Goal: Transaction & Acquisition: Obtain resource

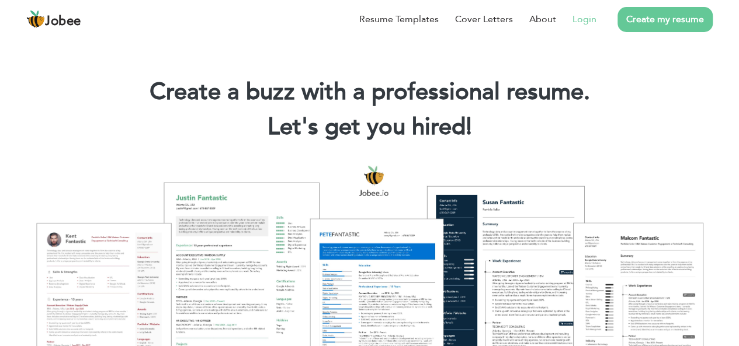
click at [574, 15] on link "Login" at bounding box center [584, 19] width 24 height 14
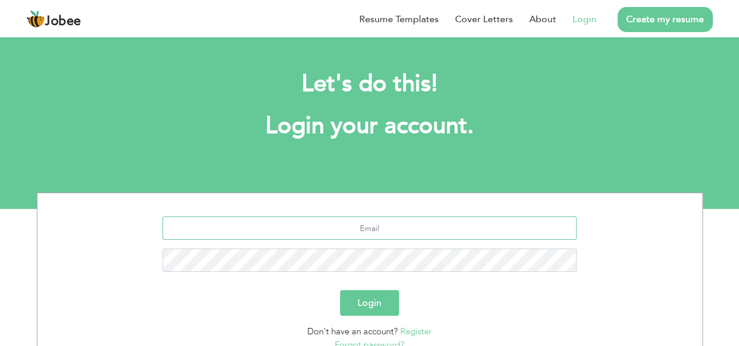
click at [370, 228] on input "text" at bounding box center [369, 228] width 414 height 23
click at [376, 235] on input "text" at bounding box center [369, 228] width 414 height 23
type input "shazeeshan277@gmail.com"
click at [340, 290] on button "Login" at bounding box center [369, 303] width 59 height 26
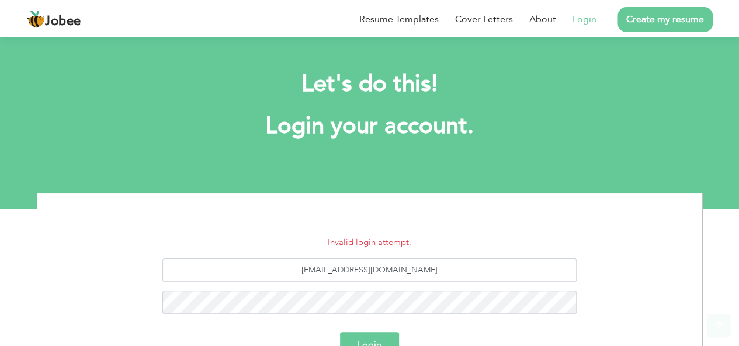
scroll to position [97, 0]
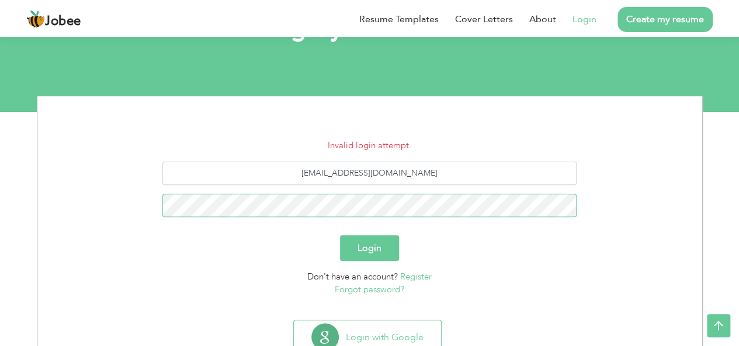
click at [340, 235] on button "Login" at bounding box center [369, 248] width 59 height 26
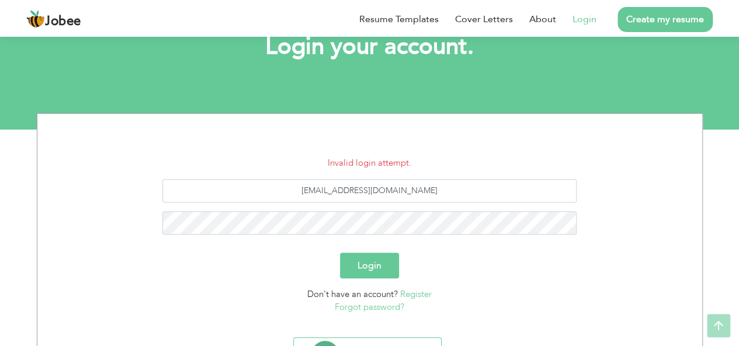
scroll to position [81, 0]
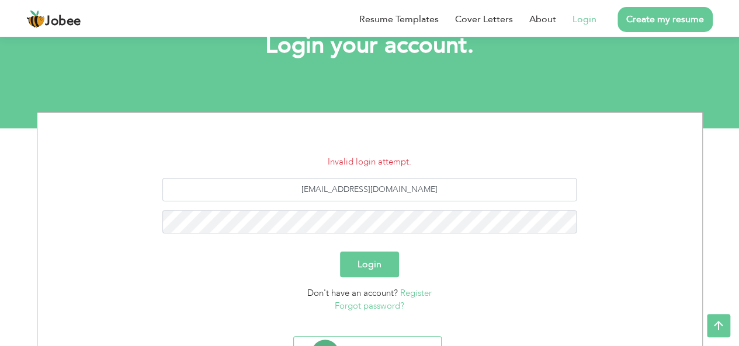
click at [379, 308] on link "Forgot password?" at bounding box center [370, 306] width 70 height 12
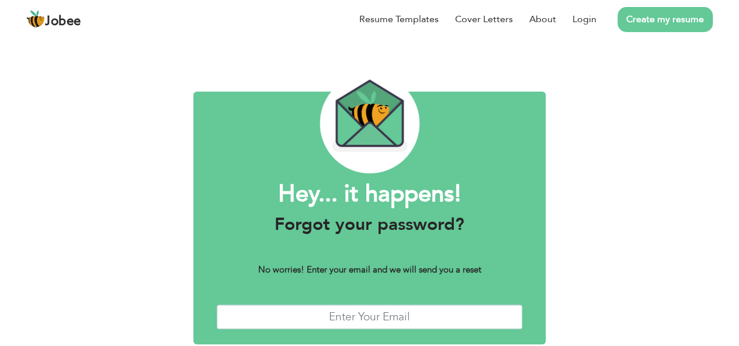
scroll to position [9, 0]
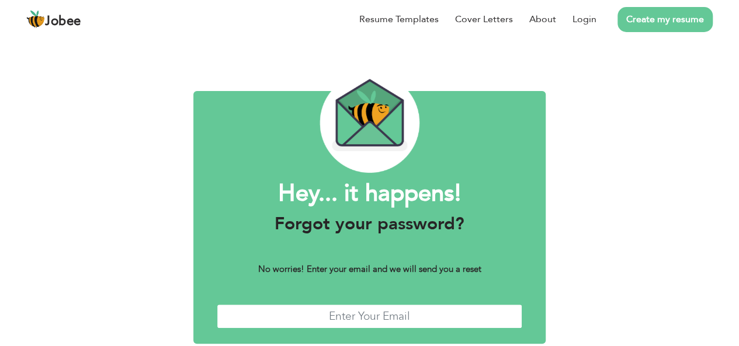
drag, startPoint x: 0, startPoint y: 0, endPoint x: 379, endPoint y: 308, distance: 488.6
click at [379, 308] on input "text" at bounding box center [369, 316] width 305 height 25
type input "[EMAIL_ADDRESS][DOMAIN_NAME]"
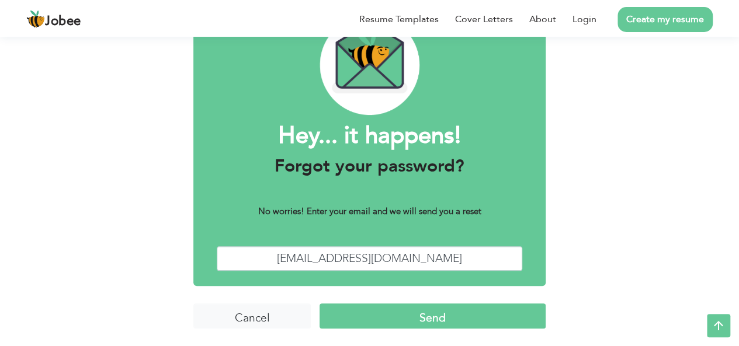
click at [399, 320] on input "Send" at bounding box center [432, 316] width 226 height 25
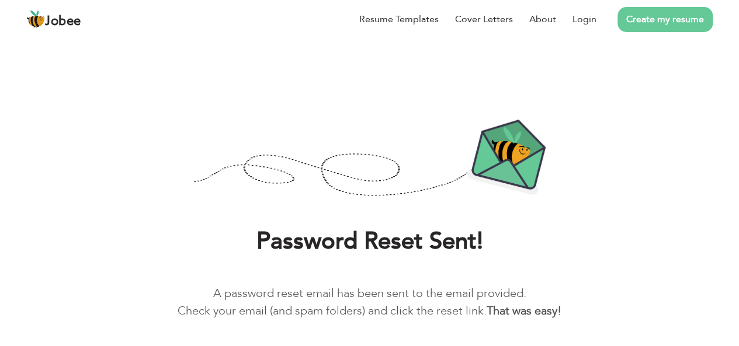
scroll to position [44, 0]
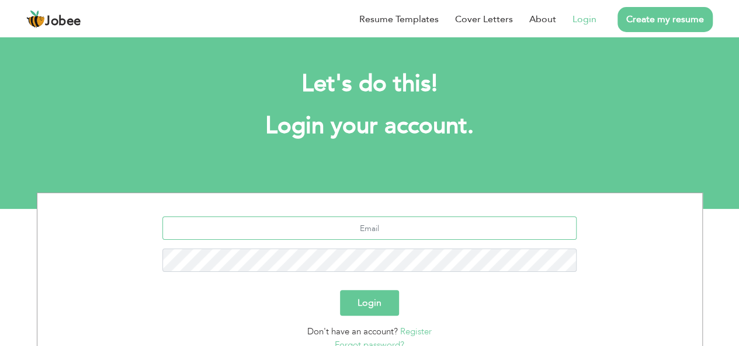
click at [371, 227] on input "text" at bounding box center [369, 228] width 414 height 23
type input "[EMAIL_ADDRESS][DOMAIN_NAME]"
click at [354, 305] on button "Login" at bounding box center [369, 303] width 59 height 26
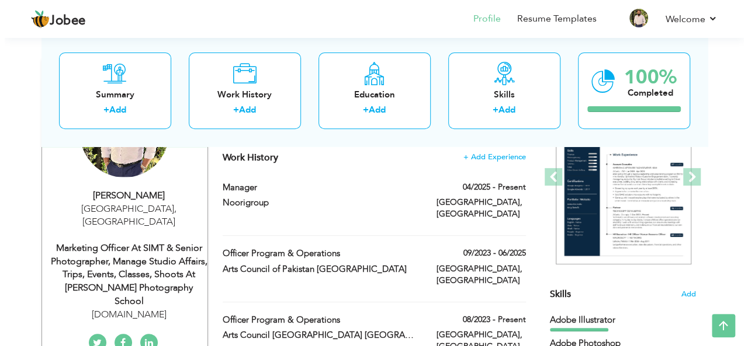
scroll to position [169, 0]
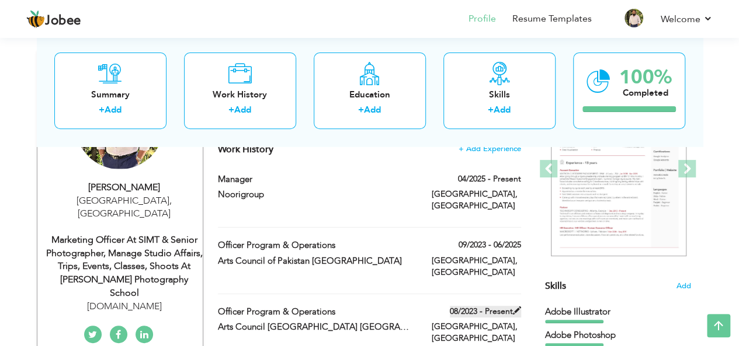
click at [516, 307] on span at bounding box center [517, 311] width 8 height 8
type input "Officer Program & Operations"
type input "Arts Council Pakistan Karachi"
type input "08/2023"
type input "[GEOGRAPHIC_DATA]"
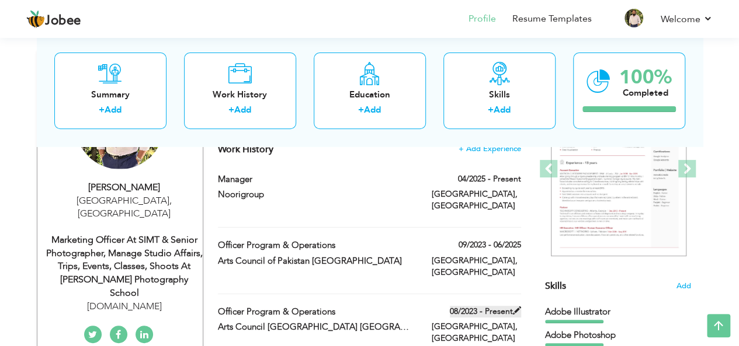
type input "[GEOGRAPHIC_DATA]"
checkbox input "true"
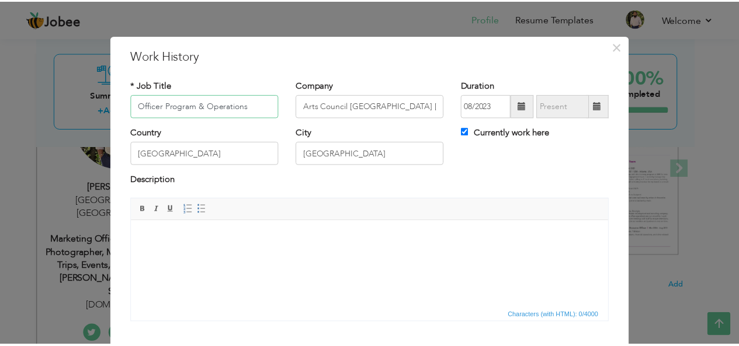
scroll to position [70, 0]
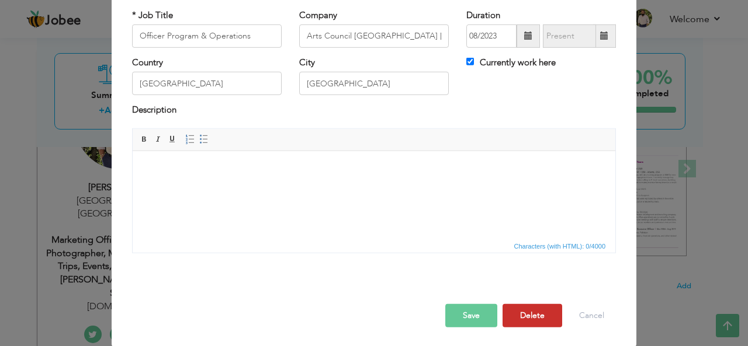
click at [521, 313] on button "Delete" at bounding box center [532, 315] width 60 height 23
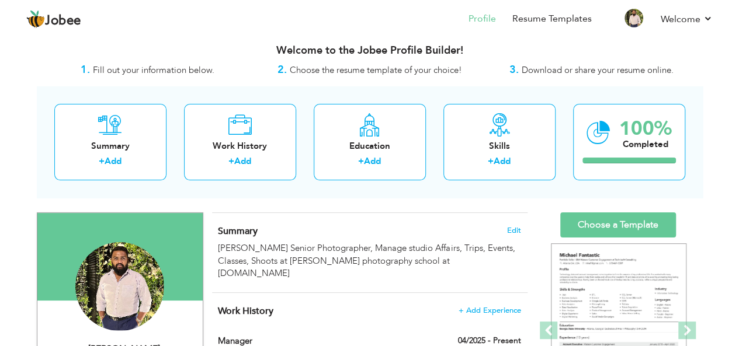
scroll to position [0, 0]
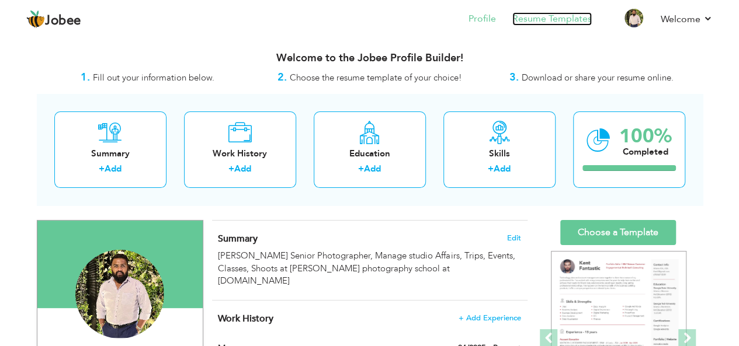
click at [574, 14] on link "Resume Templates" at bounding box center [551, 18] width 79 height 13
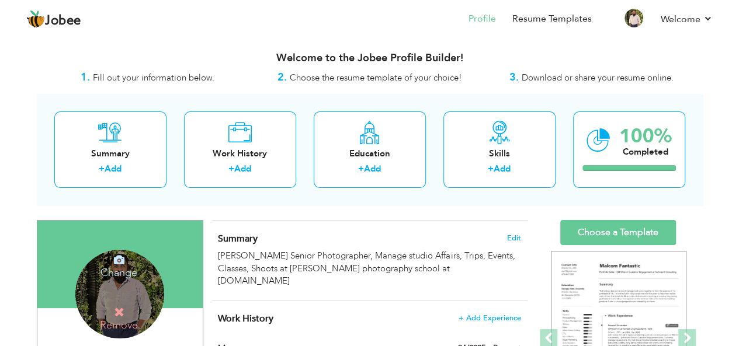
click at [119, 263] on icon at bounding box center [119, 260] width 11 height 11
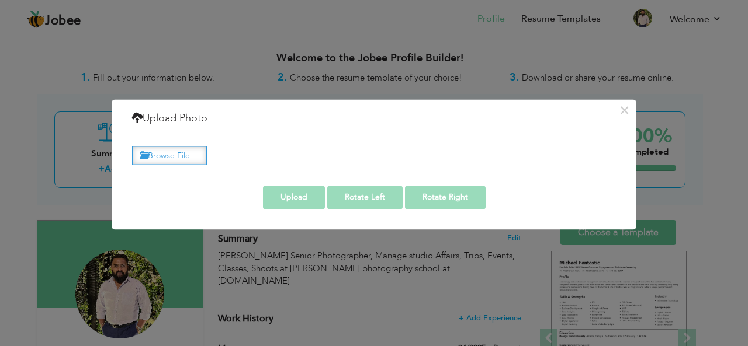
click at [182, 151] on label "Browse File ..." at bounding box center [169, 156] width 75 height 18
click at [0, 0] on input "Browse File ..." at bounding box center [0, 0] width 0 height 0
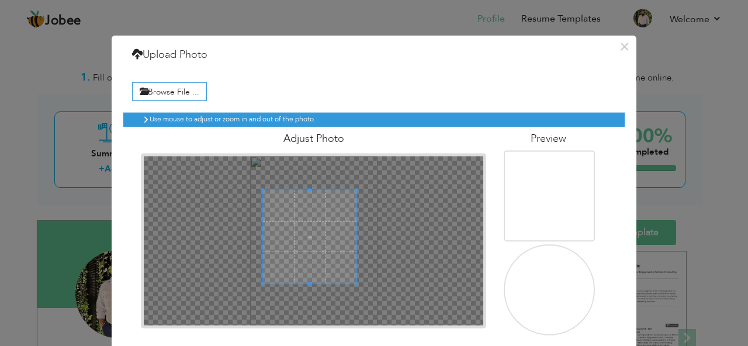
click at [331, 255] on div at bounding box center [309, 236] width 93 height 93
click at [284, 205] on div at bounding box center [309, 236] width 93 height 93
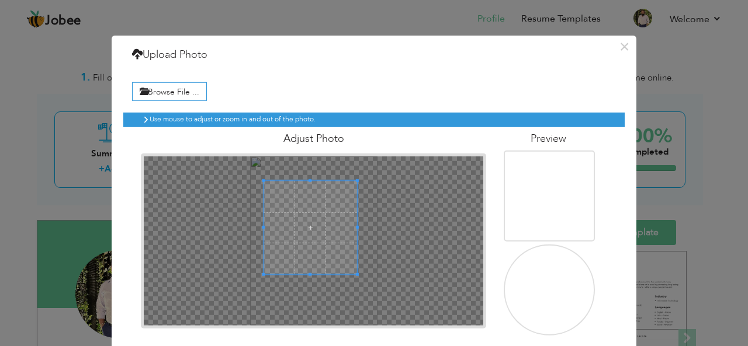
click at [297, 228] on span at bounding box center [309, 227] width 93 height 93
click at [278, 252] on div at bounding box center [309, 227] width 93 height 93
click at [356, 180] on span at bounding box center [357, 180] width 3 height 3
click at [334, 197] on div at bounding box center [309, 227] width 93 height 93
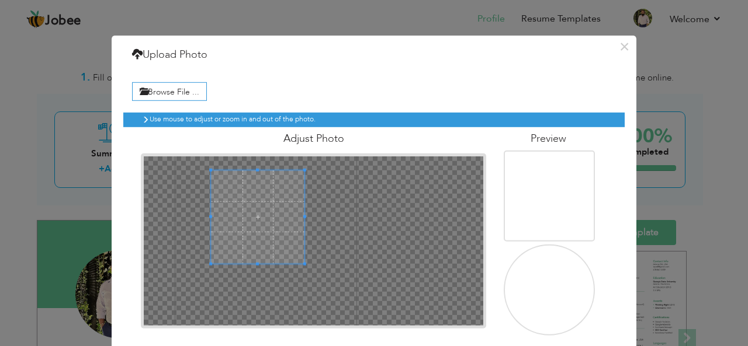
click at [290, 222] on span at bounding box center [257, 217] width 93 height 93
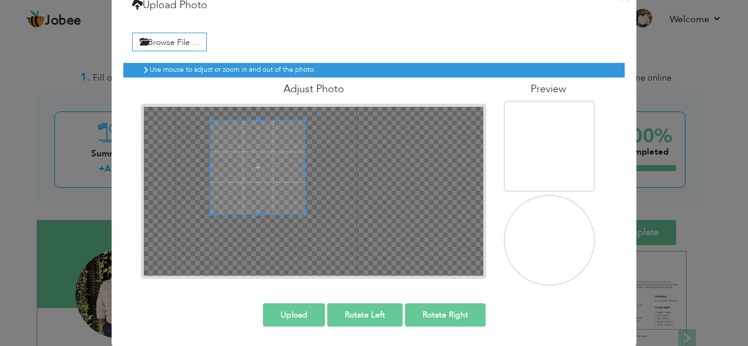
click at [292, 314] on button "Upload" at bounding box center [294, 314] width 62 height 23
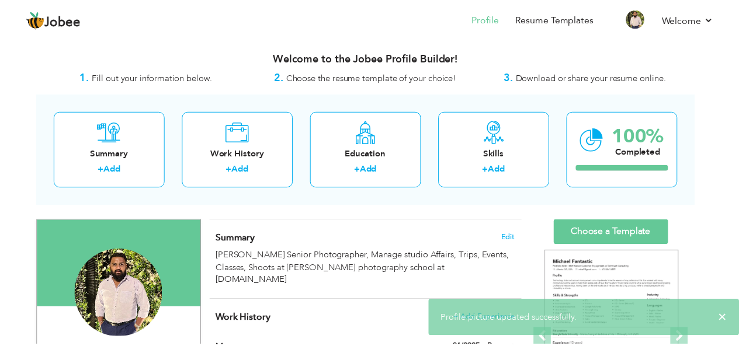
scroll to position [0, 0]
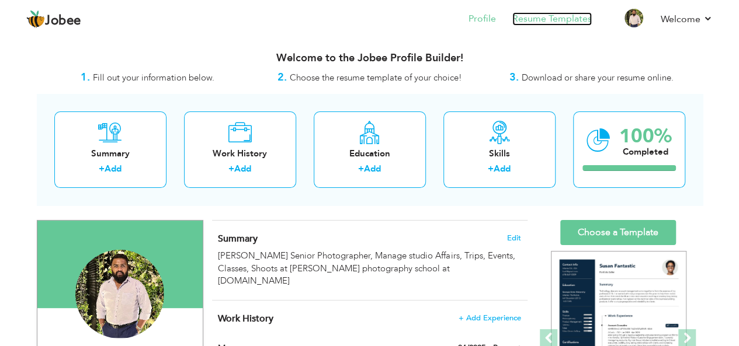
click at [540, 17] on link "Resume Templates" at bounding box center [551, 18] width 79 height 13
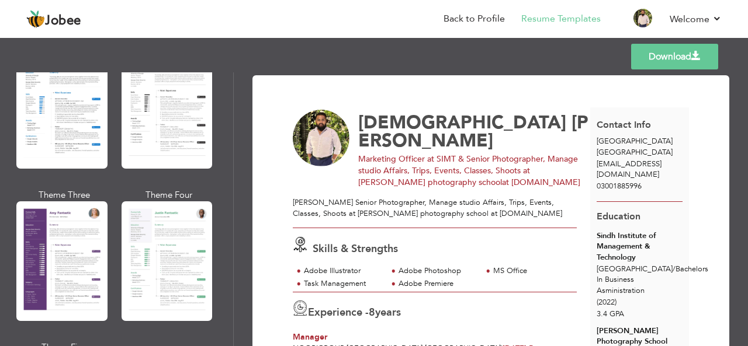
scroll to position [979, 0]
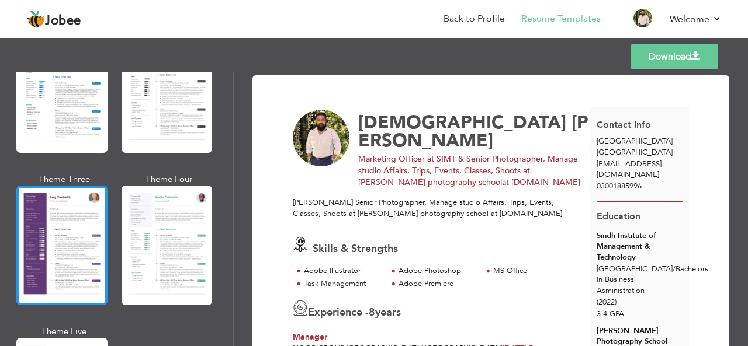
click at [81, 231] on div at bounding box center [61, 246] width 91 height 120
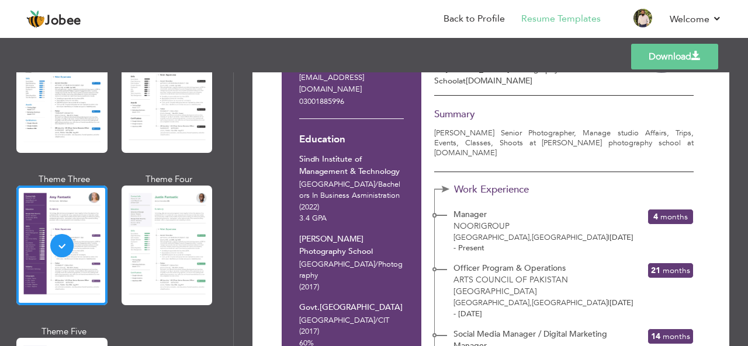
scroll to position [89, 0]
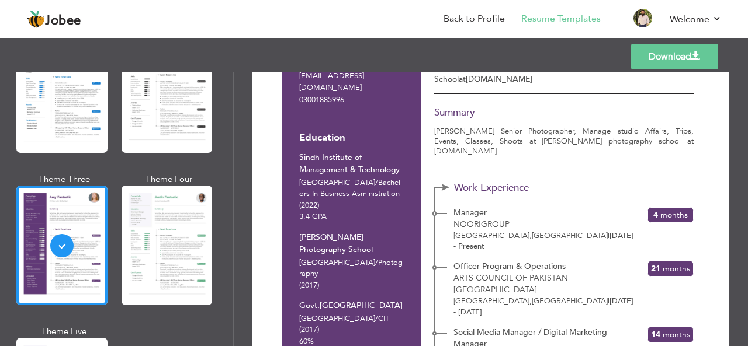
click at [676, 60] on link "Download" at bounding box center [674, 57] width 87 height 26
click at [695, 54] on span at bounding box center [695, 55] width 9 height 9
click at [665, 61] on link "Download" at bounding box center [674, 57] width 87 height 26
click at [70, 241] on div at bounding box center [61, 246] width 91 height 120
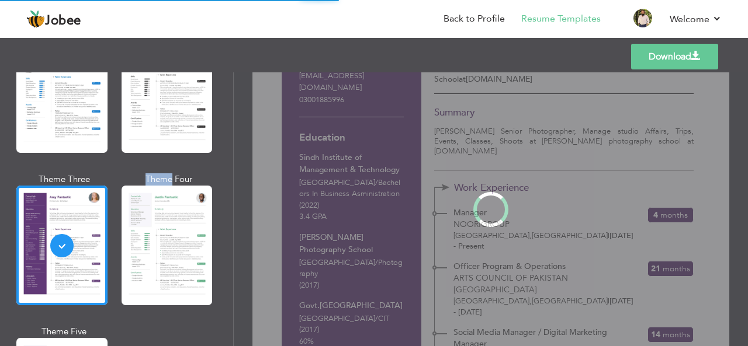
scroll to position [0, 0]
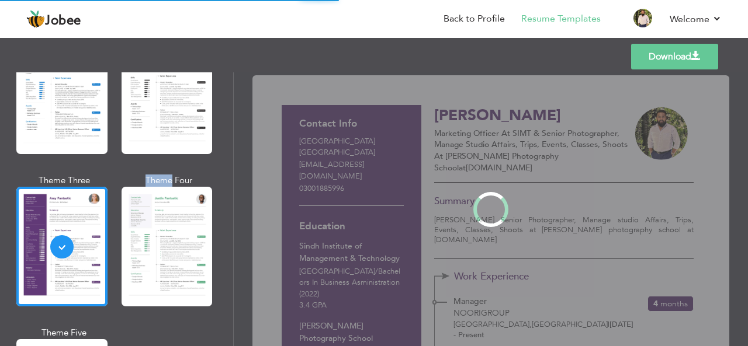
click at [70, 241] on div "Professional Themes Theme One Theme Two Theme Three Theme Four" at bounding box center [374, 209] width 748 height 274
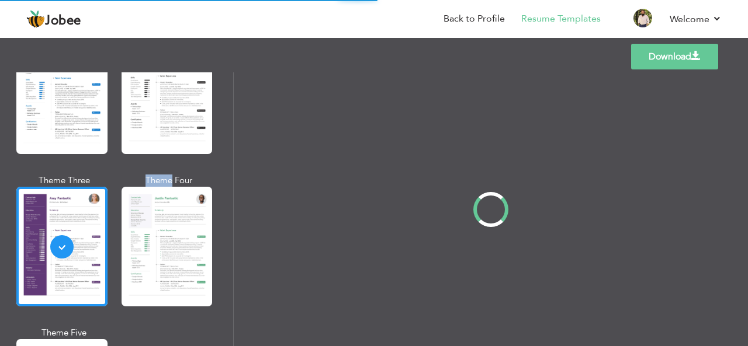
scroll to position [979, 0]
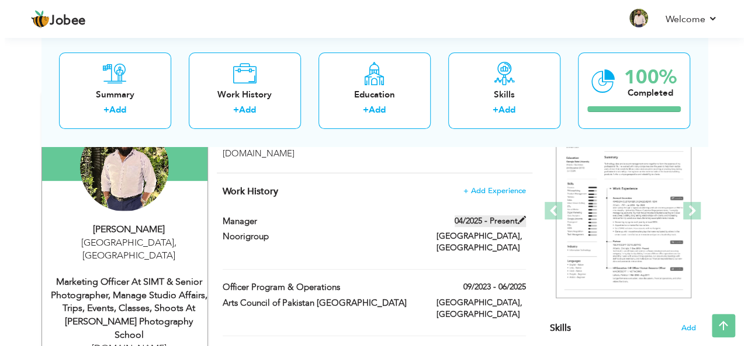
scroll to position [128, 0]
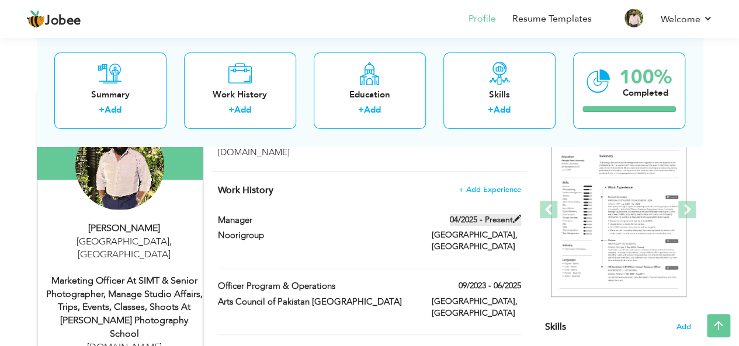
click at [517, 215] on span at bounding box center [517, 219] width 8 height 8
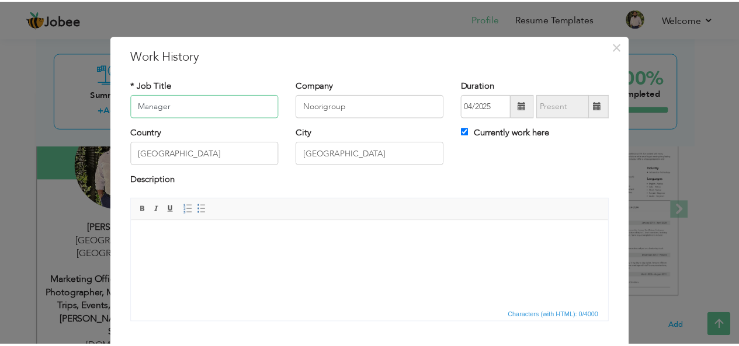
scroll to position [70, 0]
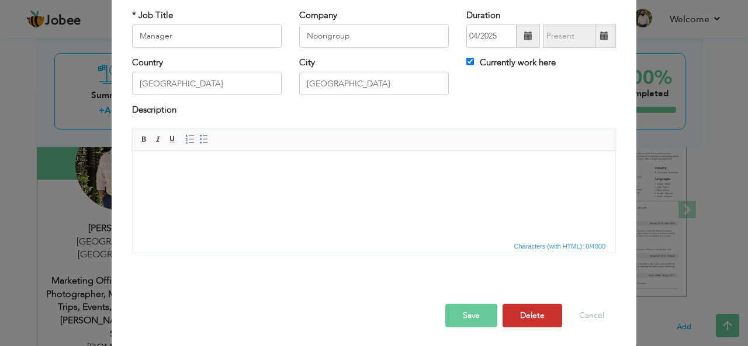
click at [522, 316] on button "Delete" at bounding box center [532, 315] width 60 height 23
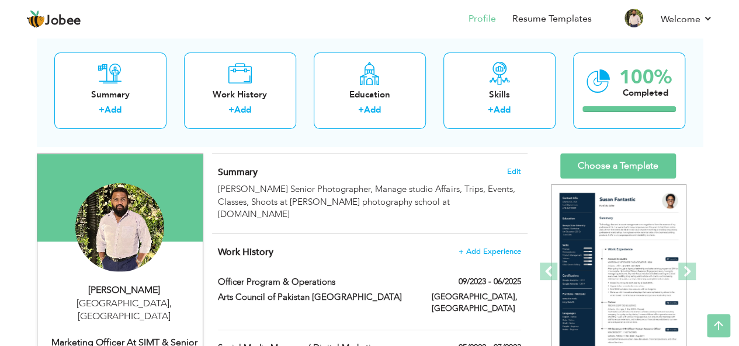
scroll to position [0, 0]
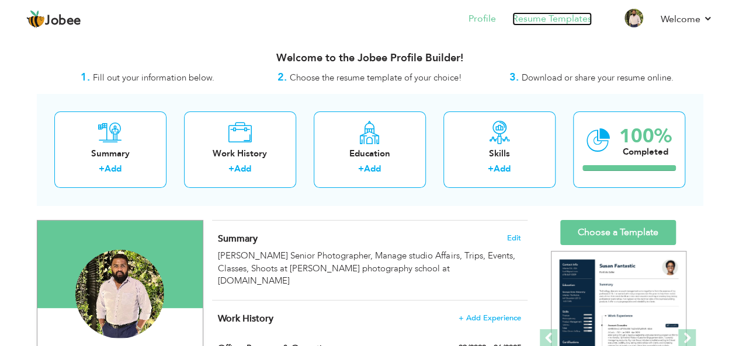
click at [547, 16] on link "Resume Templates" at bounding box center [551, 18] width 79 height 13
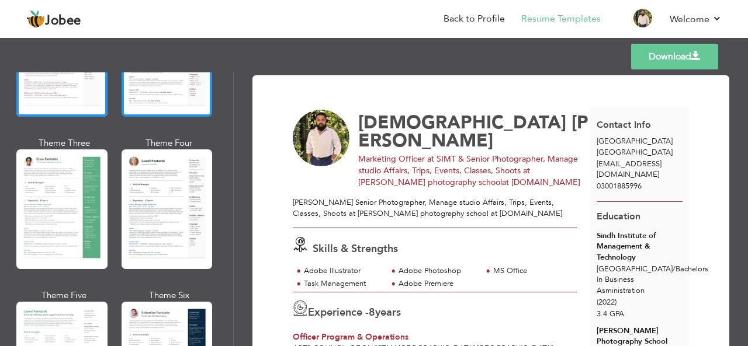
scroll to position [159, 0]
click at [180, 213] on div at bounding box center [166, 209] width 91 height 120
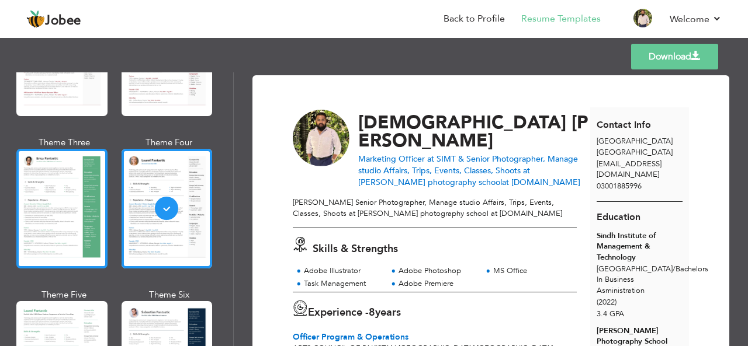
click at [85, 195] on div at bounding box center [61, 209] width 91 height 120
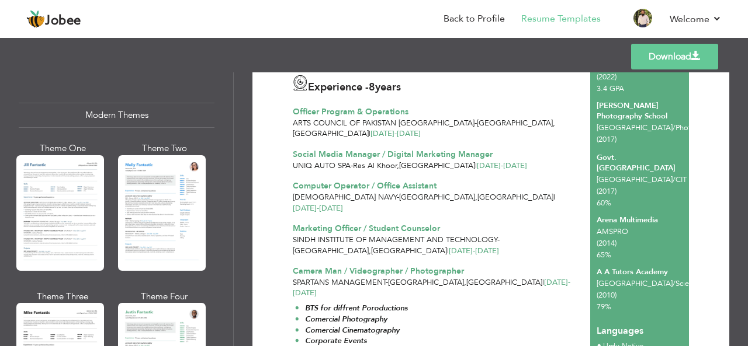
scroll to position [510, 0]
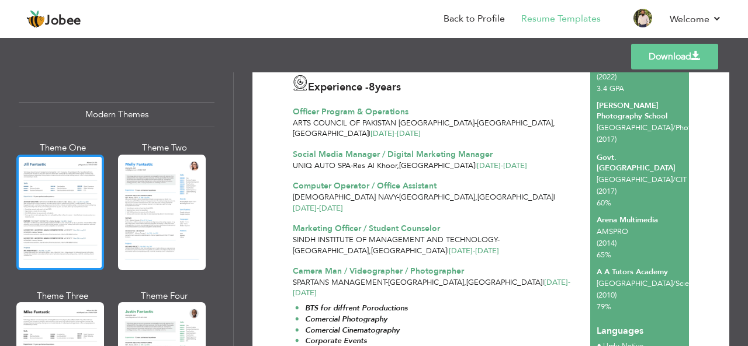
click at [60, 216] on div at bounding box center [60, 213] width 88 height 116
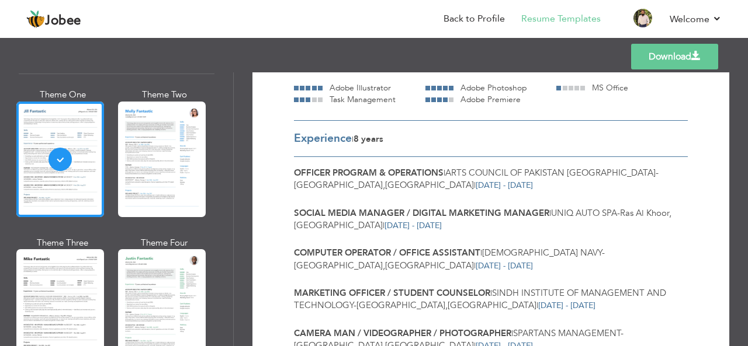
scroll to position [582, 0]
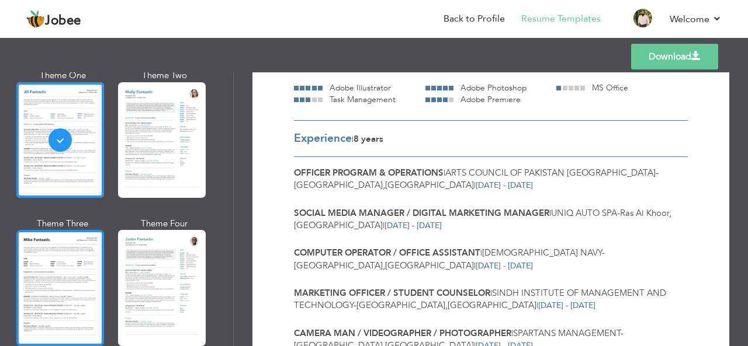
click at [37, 267] on div at bounding box center [60, 288] width 88 height 116
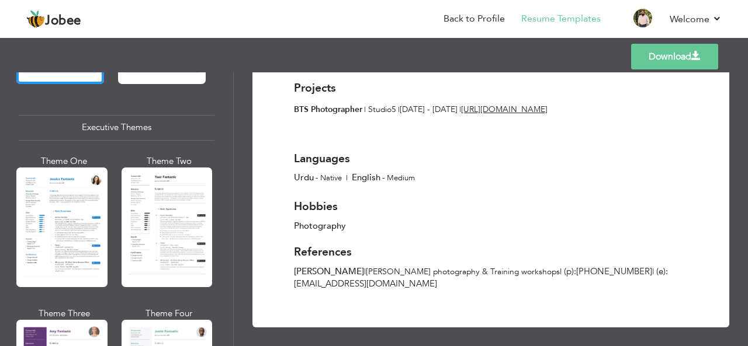
scroll to position [848, 0]
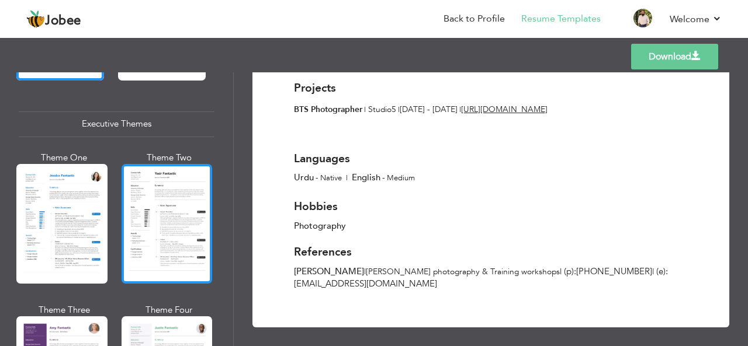
click at [158, 208] on div at bounding box center [166, 224] width 91 height 120
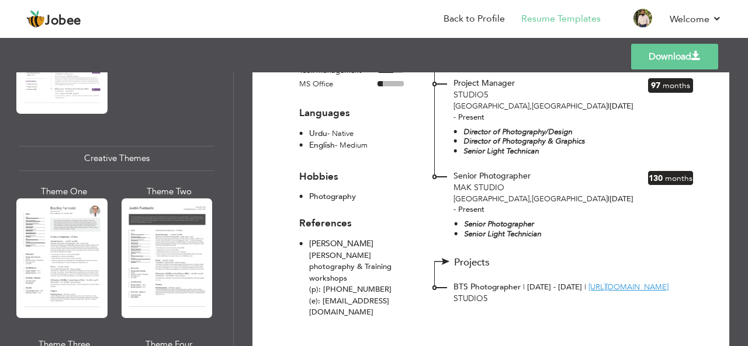
scroll to position [1324, 0]
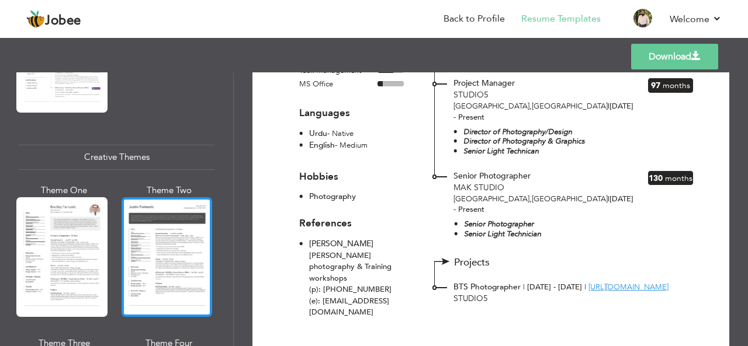
click at [163, 222] on div at bounding box center [166, 257] width 91 height 120
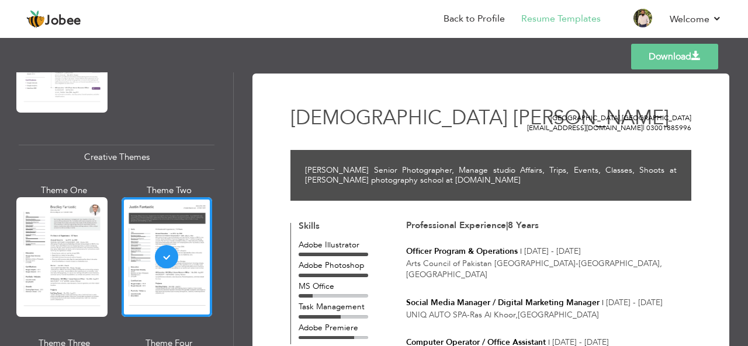
scroll to position [0, 0]
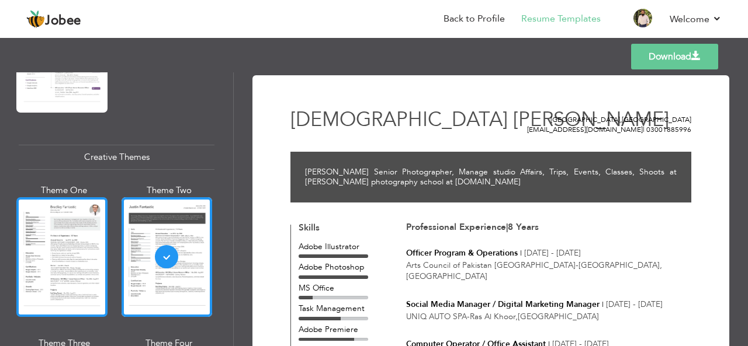
click at [56, 255] on div at bounding box center [61, 257] width 91 height 120
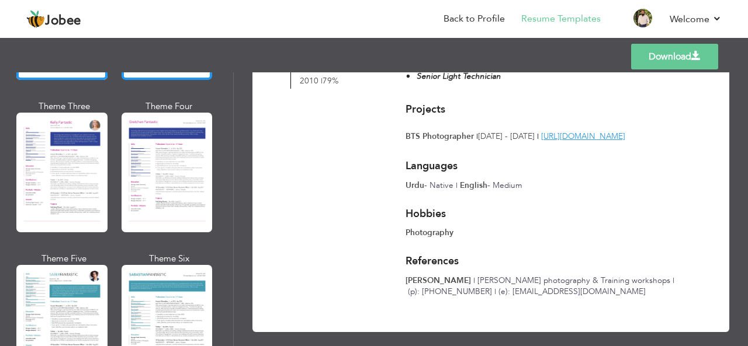
scroll to position [1596, 0]
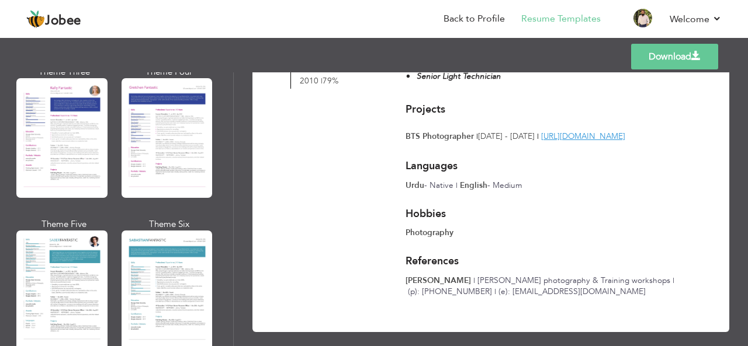
click at [137, 267] on div at bounding box center [166, 291] width 91 height 120
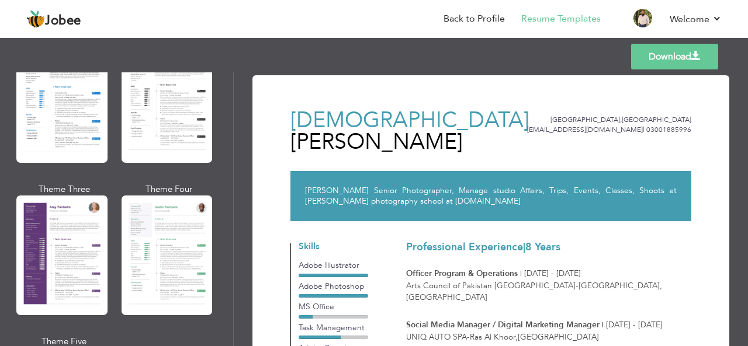
scroll to position [968, 0]
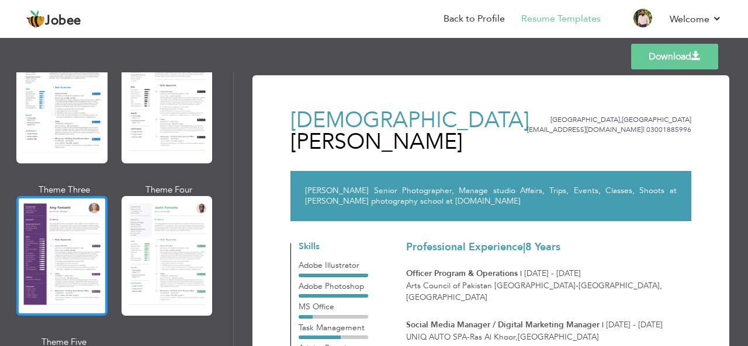
click at [63, 230] on div at bounding box center [61, 256] width 91 height 120
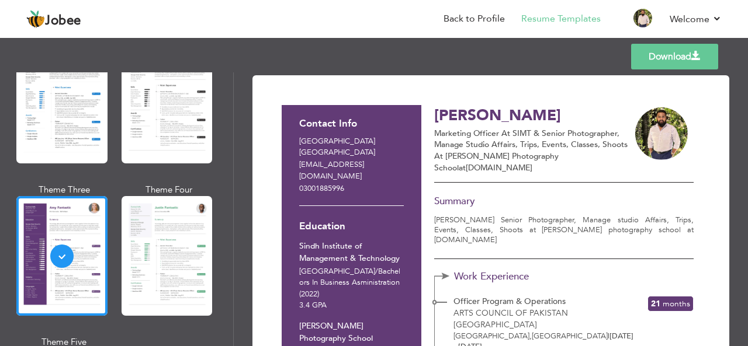
click at [682, 54] on link "Download" at bounding box center [674, 57] width 87 height 26
click at [700, 53] on span at bounding box center [695, 55] width 9 height 9
click at [665, 44] on link "Download" at bounding box center [674, 57] width 87 height 26
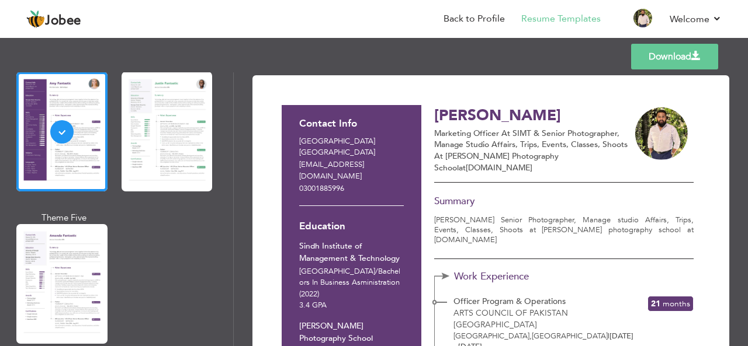
scroll to position [1094, 0]
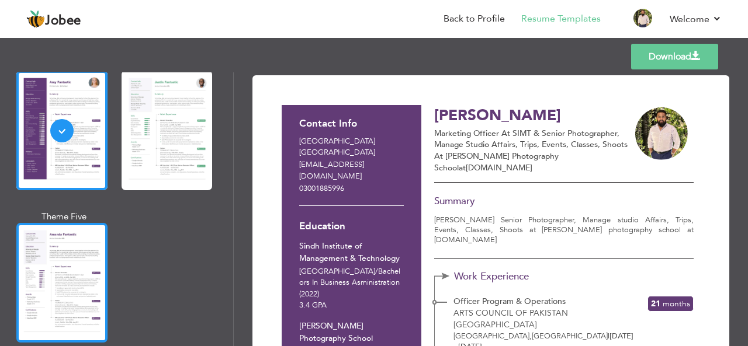
click at [74, 266] on div at bounding box center [61, 283] width 91 height 120
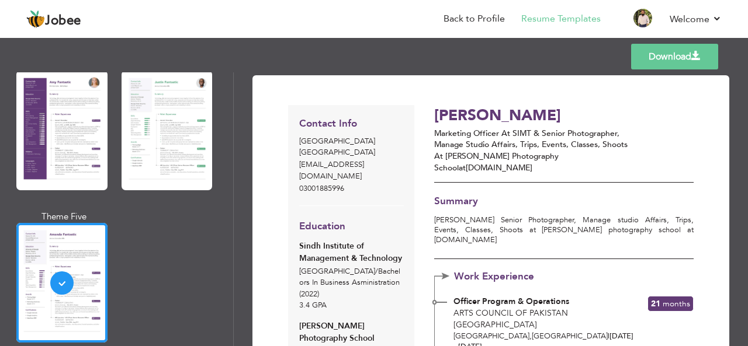
click at [654, 61] on link "Download" at bounding box center [674, 57] width 87 height 26
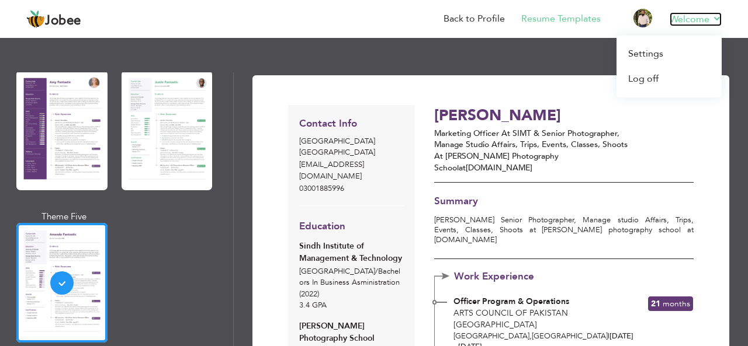
click at [717, 21] on link "Welcome" at bounding box center [695, 19] width 52 height 14
click at [648, 83] on link "Log off" at bounding box center [668, 79] width 105 height 25
